Goal: Task Accomplishment & Management: Use online tool/utility

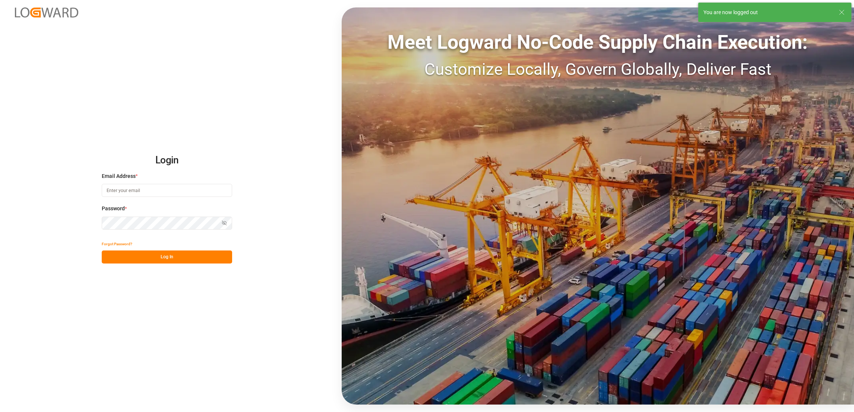
type input "[PERSON_NAME][EMAIL_ADDRESS][PERSON_NAME][DOMAIN_NAME]"
click at [271, 109] on div "Login Email Address * [PERSON_NAME][EMAIL_ADDRESS][PERSON_NAME][DOMAIN_NAME] Pa…" at bounding box center [427, 206] width 854 height 412
click at [184, 257] on button "Log In" at bounding box center [167, 257] width 130 height 13
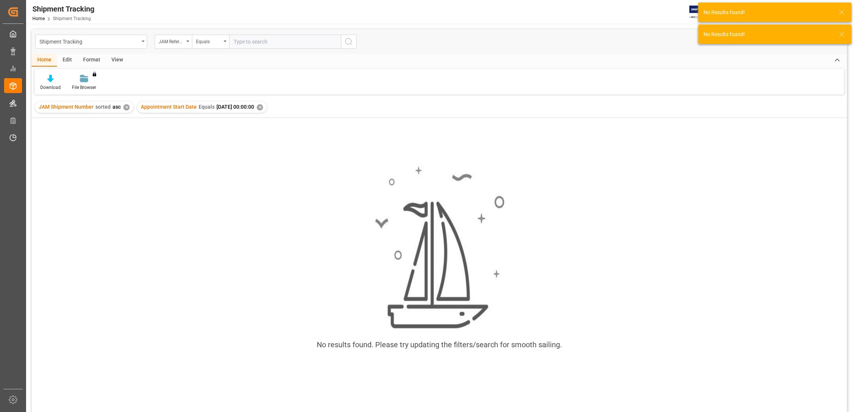
click at [263, 107] on div "✕" at bounding box center [260, 107] width 6 height 6
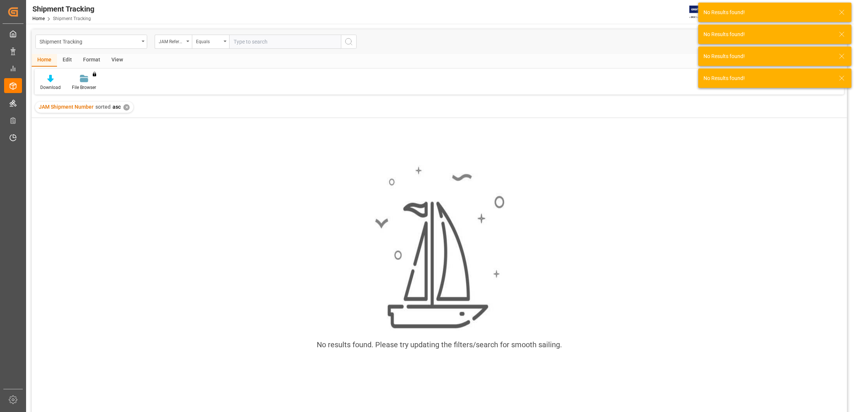
click at [127, 107] on div "✕" at bounding box center [126, 107] width 6 height 6
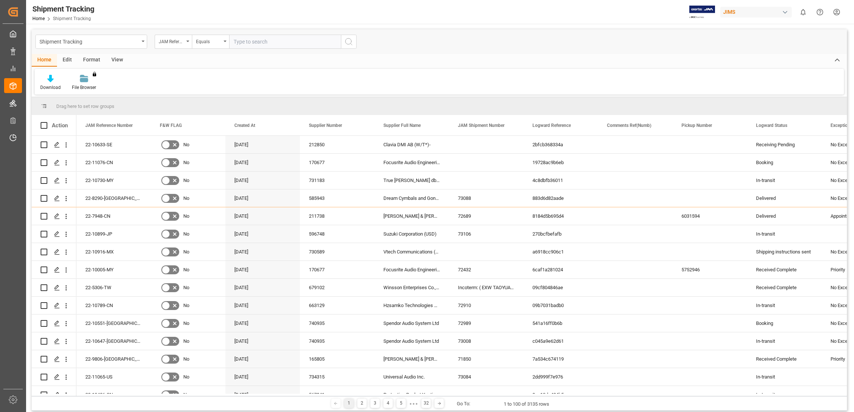
click at [289, 45] on input "text" at bounding box center [285, 42] width 112 height 14
click at [278, 40] on input "text" at bounding box center [285, 42] width 112 height 14
click at [186, 39] on div "JAM Reference Number" at bounding box center [173, 42] width 37 height 14
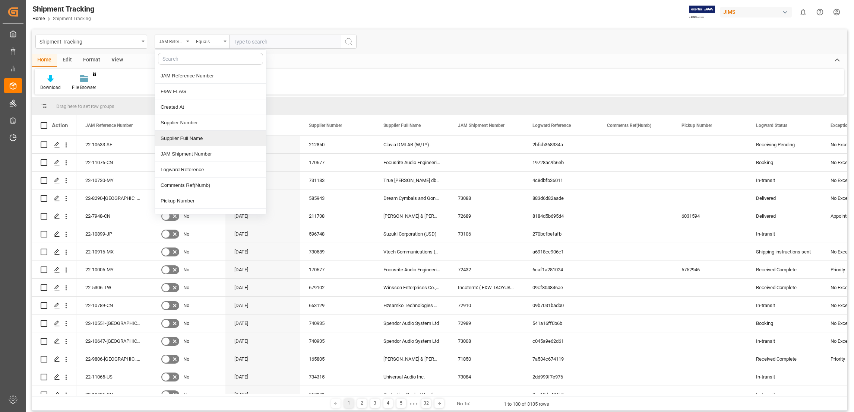
click at [202, 142] on div "Supplier Full Name" at bounding box center [210, 139] width 111 height 16
